Goal: Check status

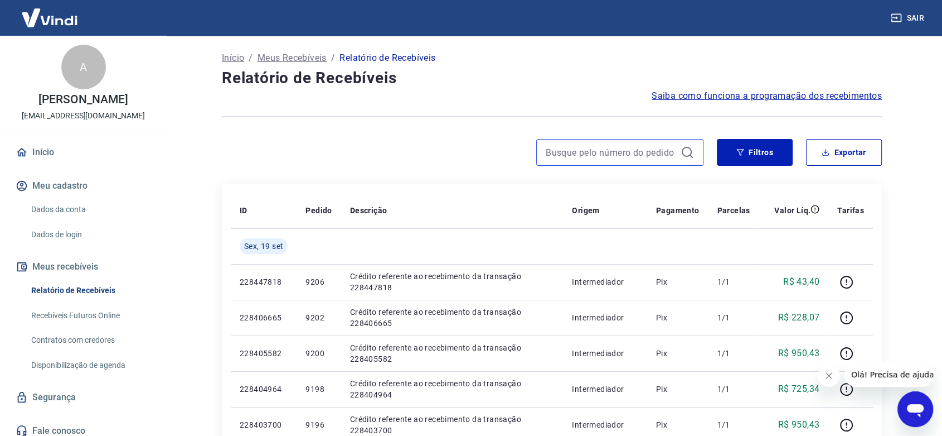
click at [635, 155] on input at bounding box center [611, 152] width 130 height 17
click at [737, 154] on icon "button" at bounding box center [741, 152] width 8 height 8
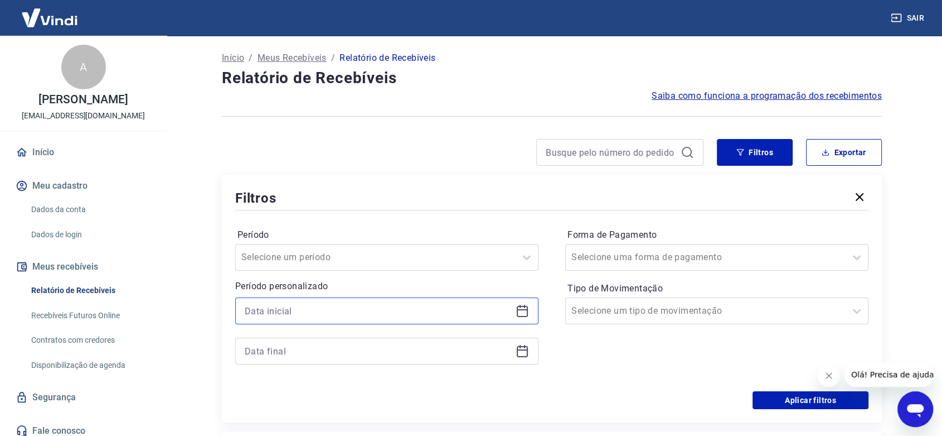
click at [287, 312] on input at bounding box center [378, 310] width 267 height 17
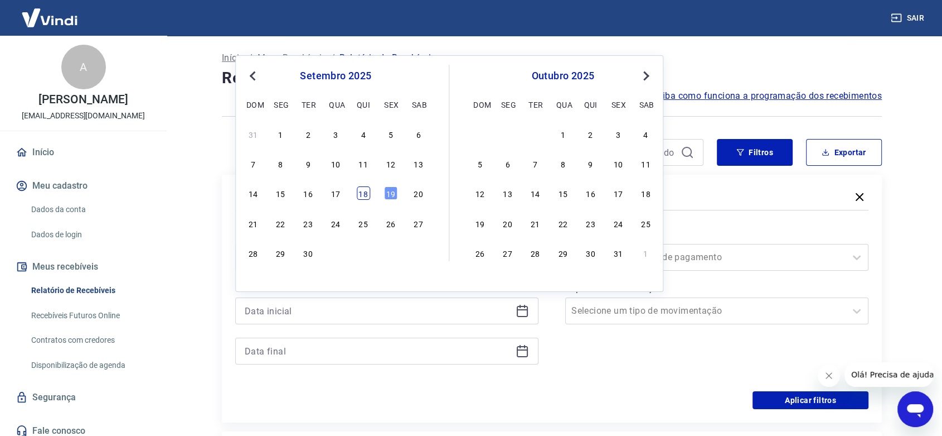
click at [362, 193] on div "18" at bounding box center [363, 192] width 13 height 13
type input "[DATE]"
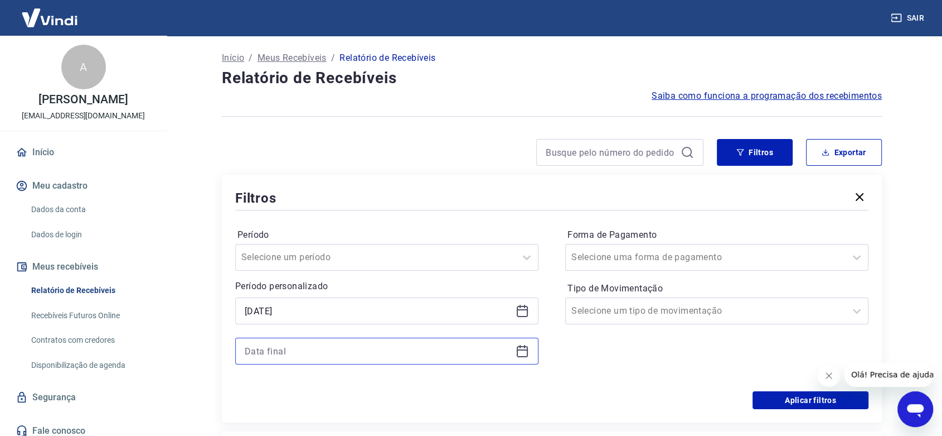
click at [263, 345] on input at bounding box center [378, 350] width 267 height 17
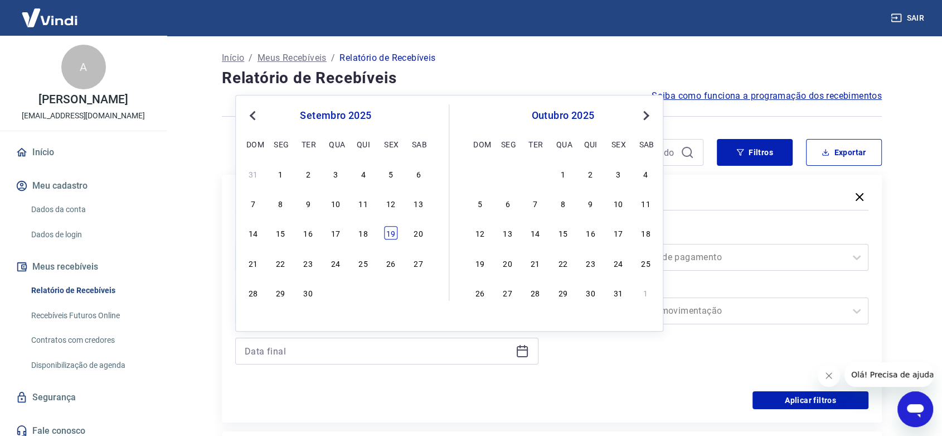
click at [394, 233] on div "19" at bounding box center [390, 232] width 13 height 13
type input "[DATE]"
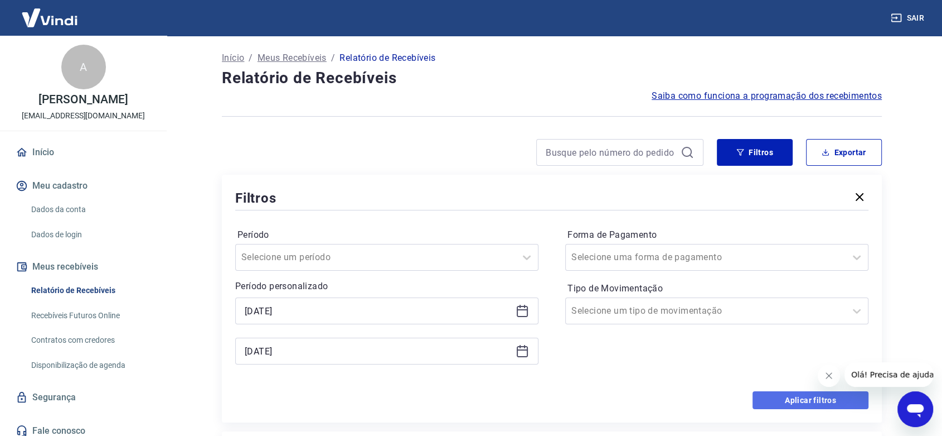
click at [808, 395] on button "Aplicar filtros" at bounding box center [811, 400] width 116 height 18
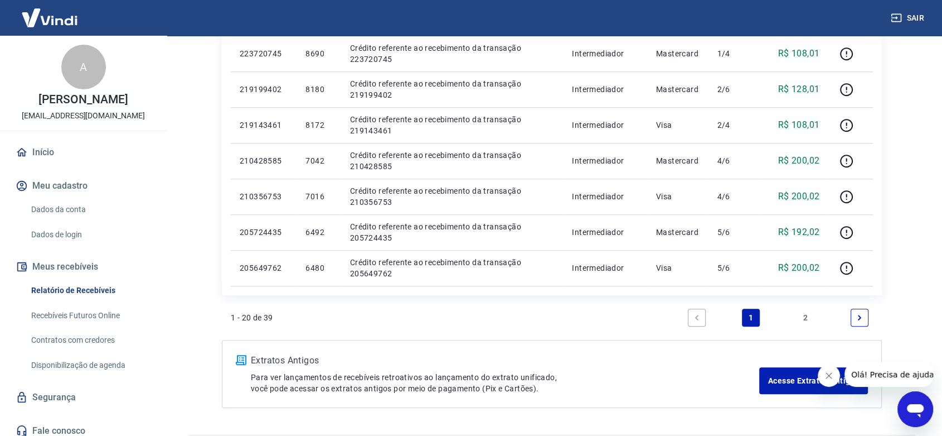
scroll to position [724, 0]
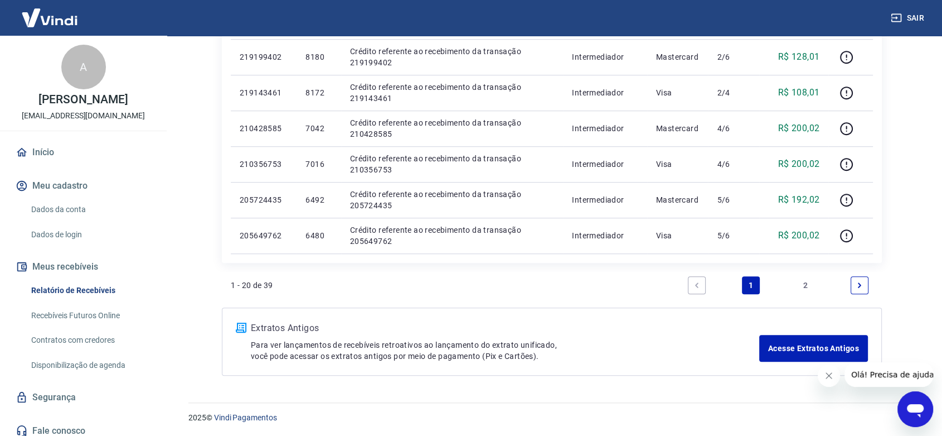
click at [803, 285] on link "2" at bounding box center [806, 285] width 18 height 18
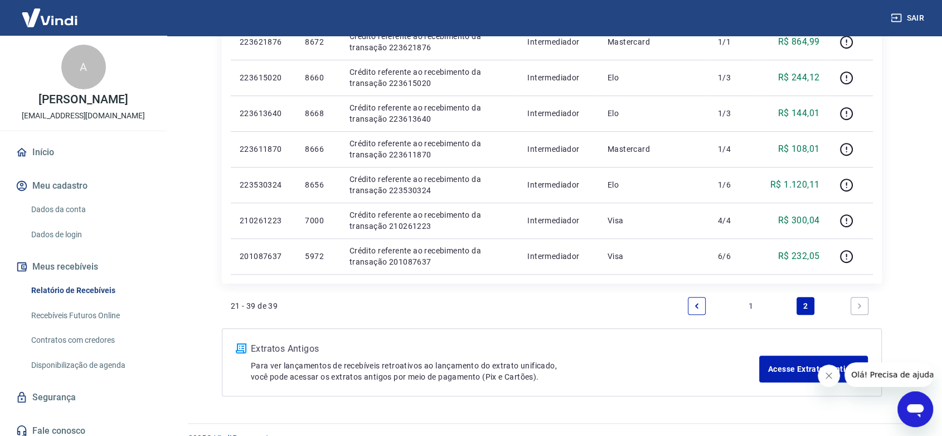
scroll to position [681, 0]
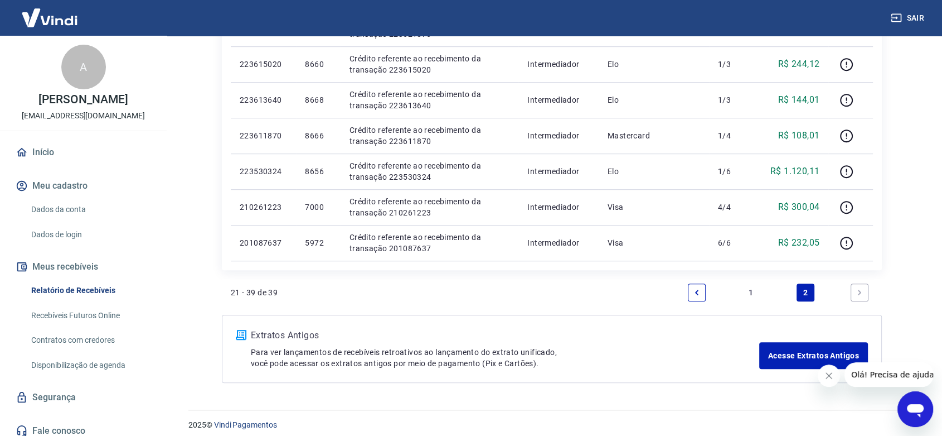
click at [701, 289] on link "Previous page" at bounding box center [697, 292] width 18 height 18
